Goal: Transaction & Acquisition: Purchase product/service

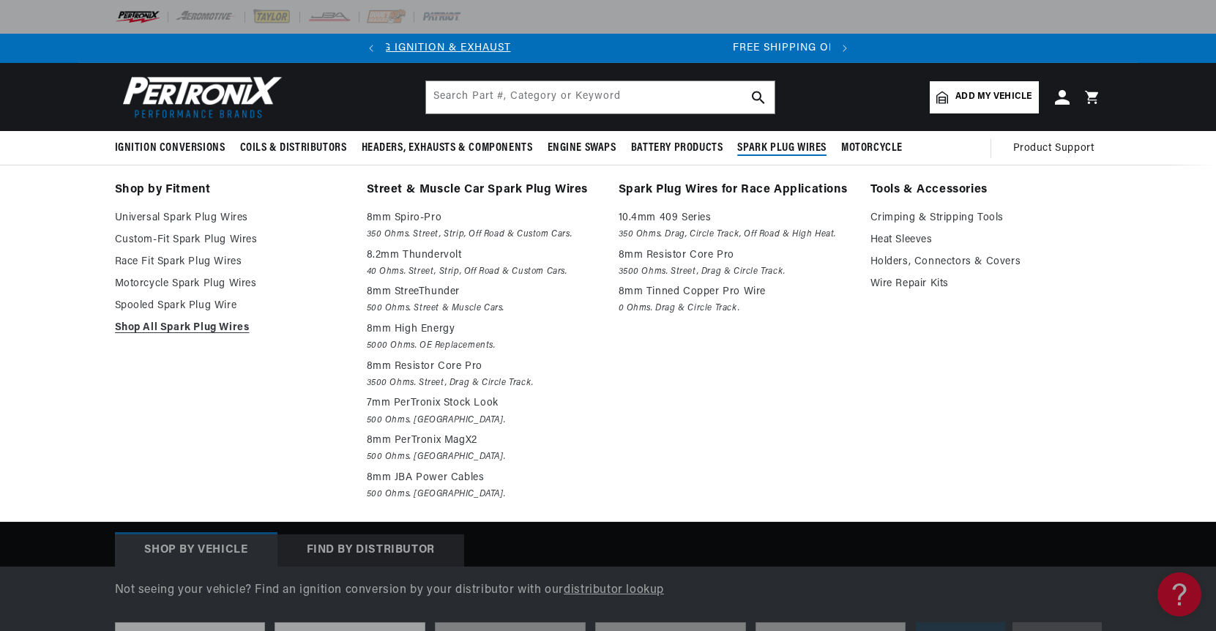
scroll to position [0, 444]
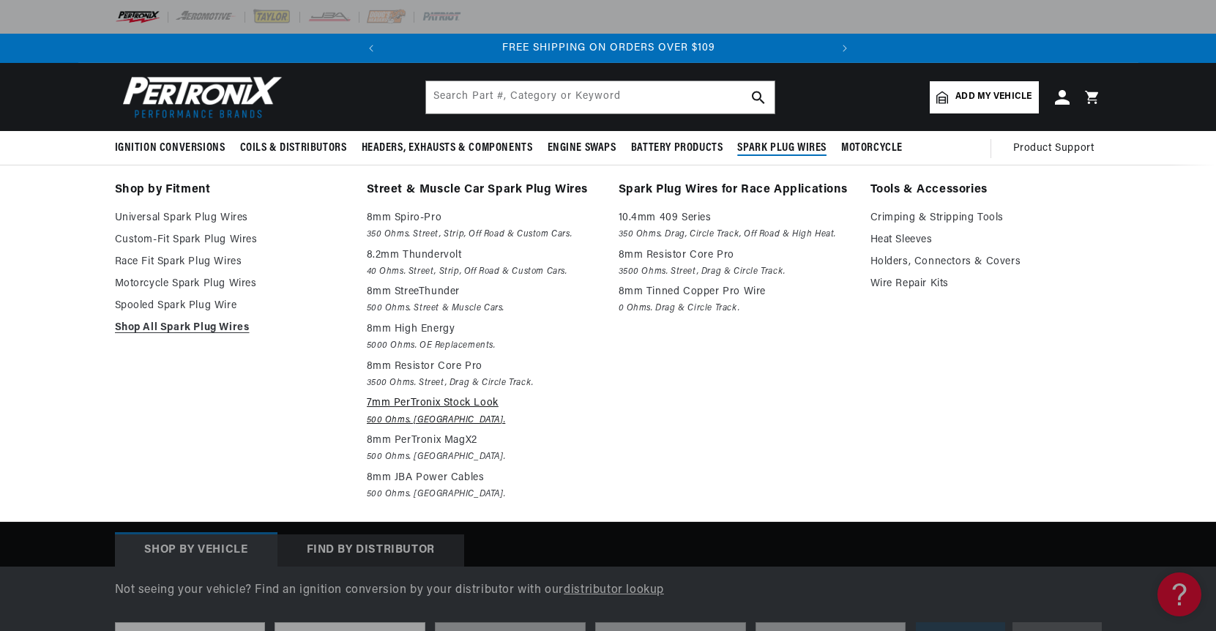
click at [469, 400] on p "7mm PerTronix Stock Look" at bounding box center [482, 403] width 231 height 18
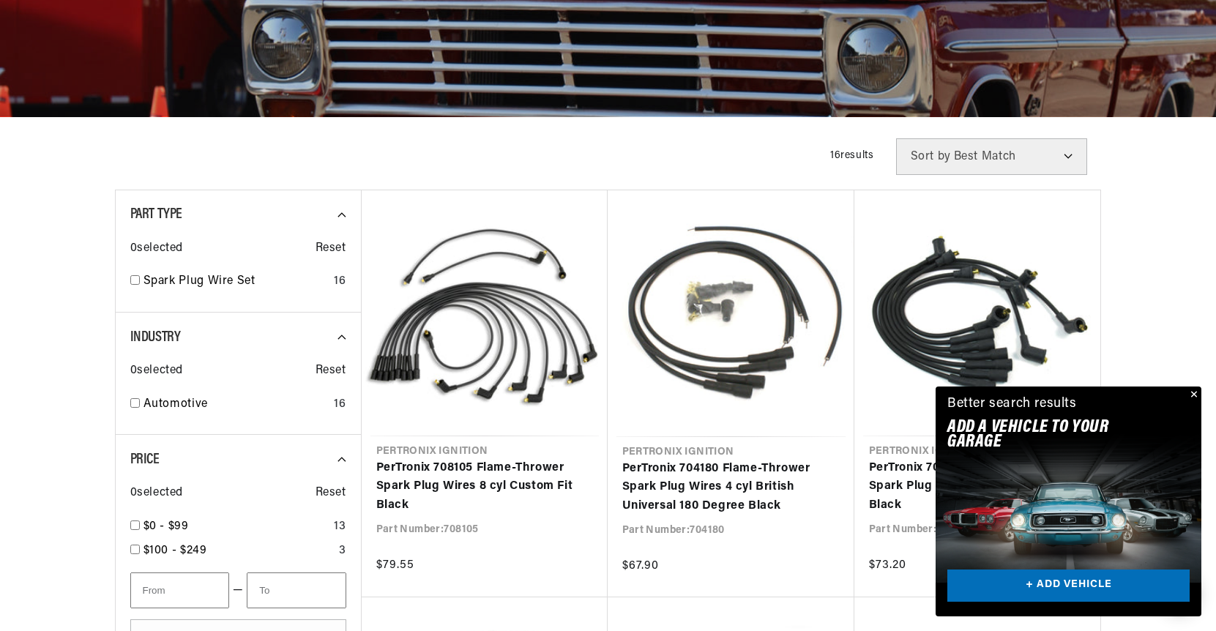
click at [1192, 397] on button "Close" at bounding box center [1192, 395] width 18 height 18
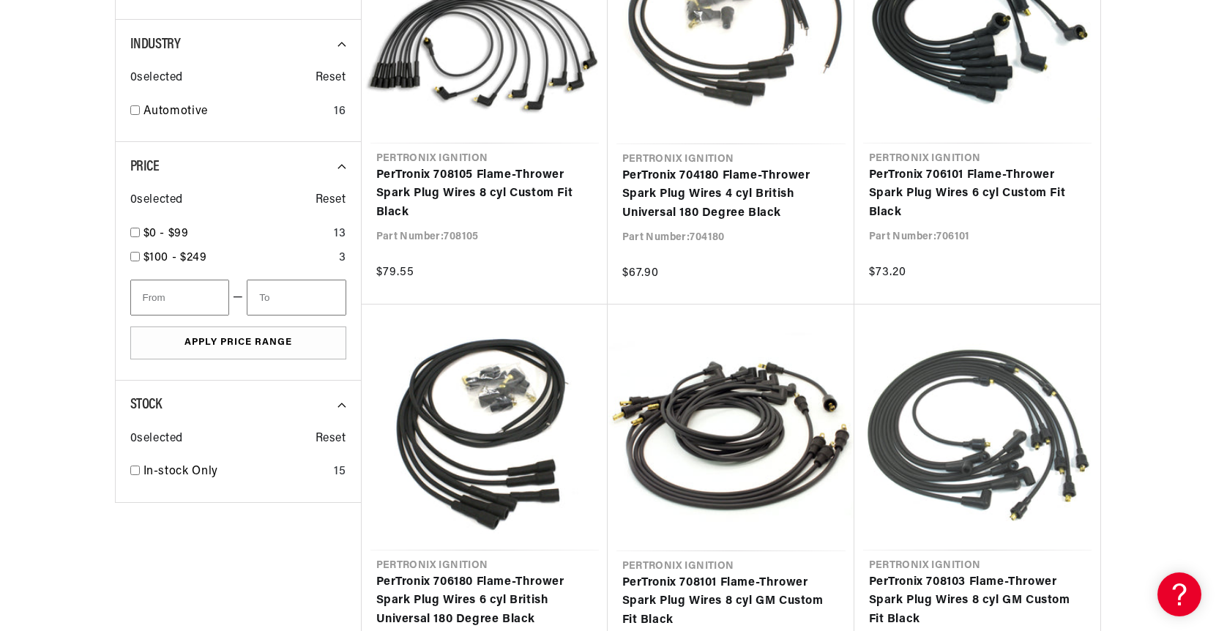
scroll to position [0, 444]
